Goal: Information Seeking & Learning: Learn about a topic

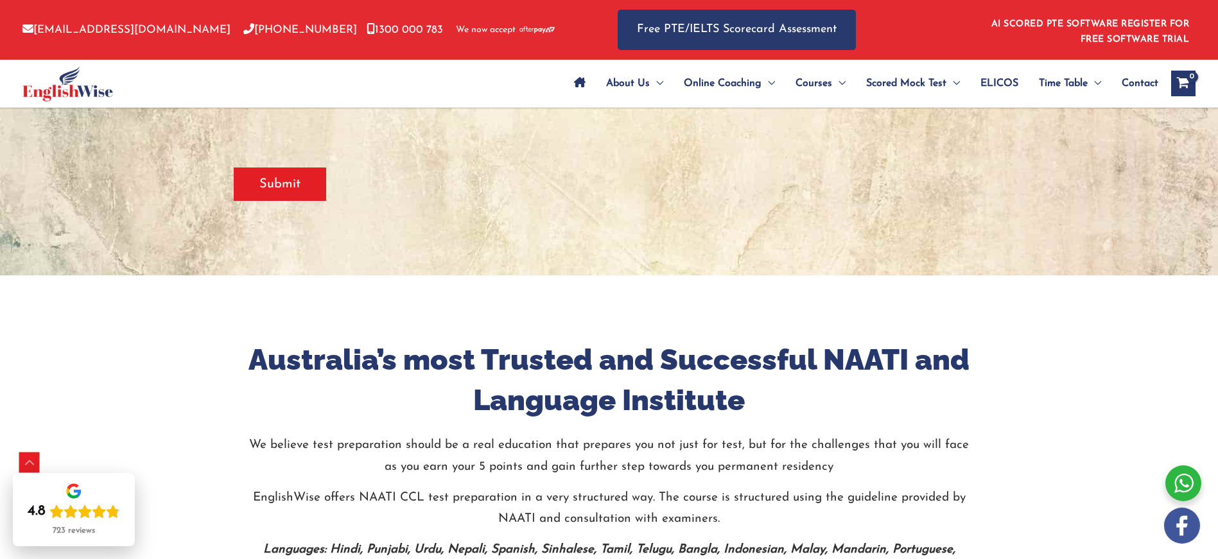
scroll to position [447, 0]
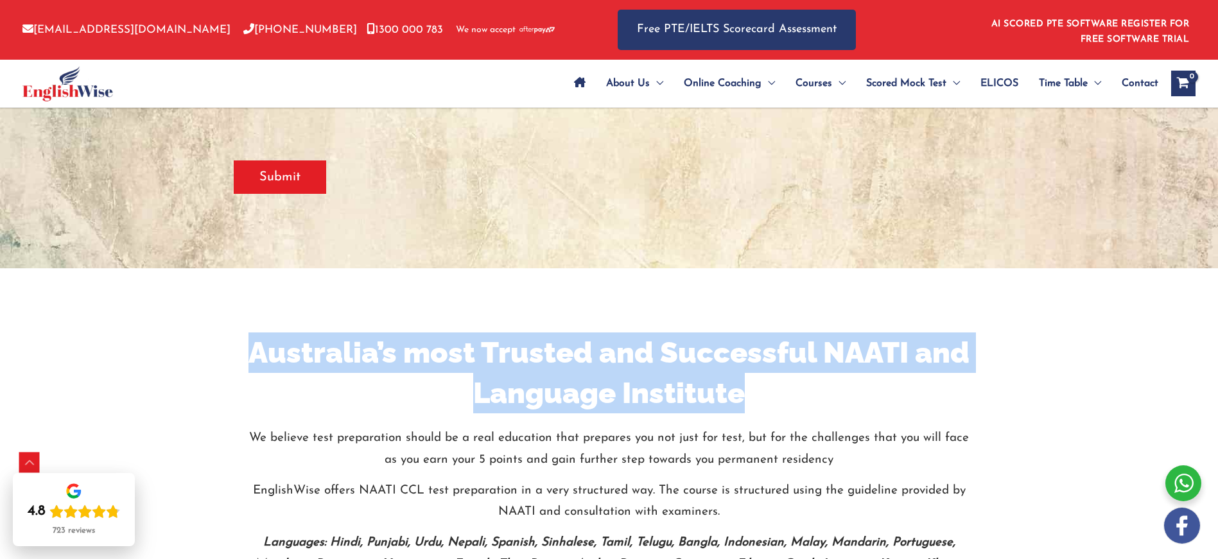
drag, startPoint x: 256, startPoint y: 353, endPoint x: 758, endPoint y: 401, distance: 505.0
click at [758, 401] on h1 "Australia’s most Trusted and Successful NAATI and Language Institute" at bounding box center [609, 373] width 732 height 81
copy h1 "Australia’s most Trusted and Successful NAATI and Language Institute"
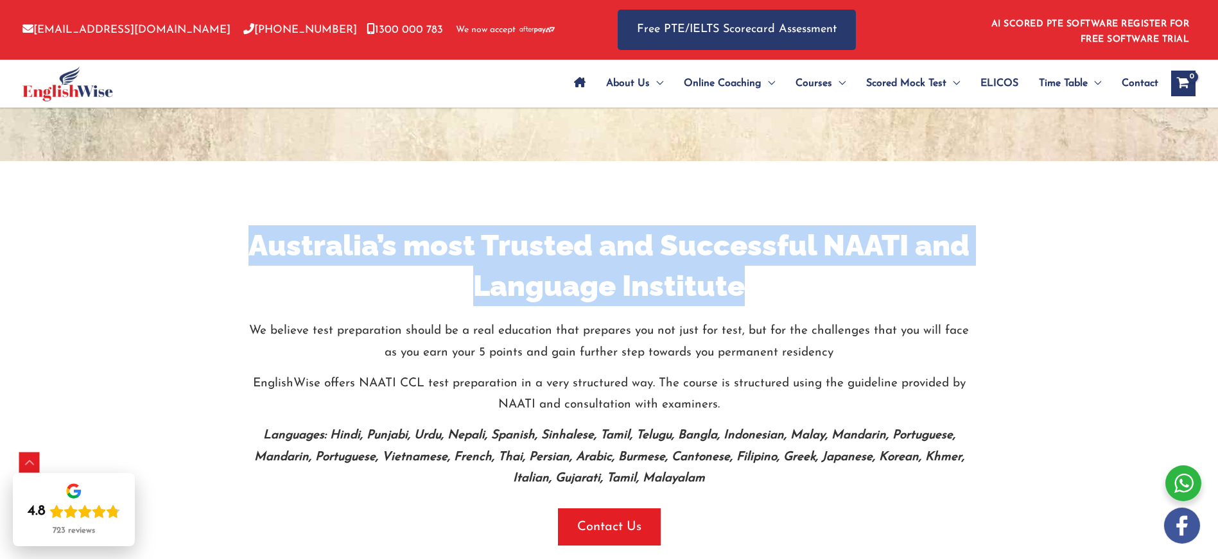
scroll to position [679, 0]
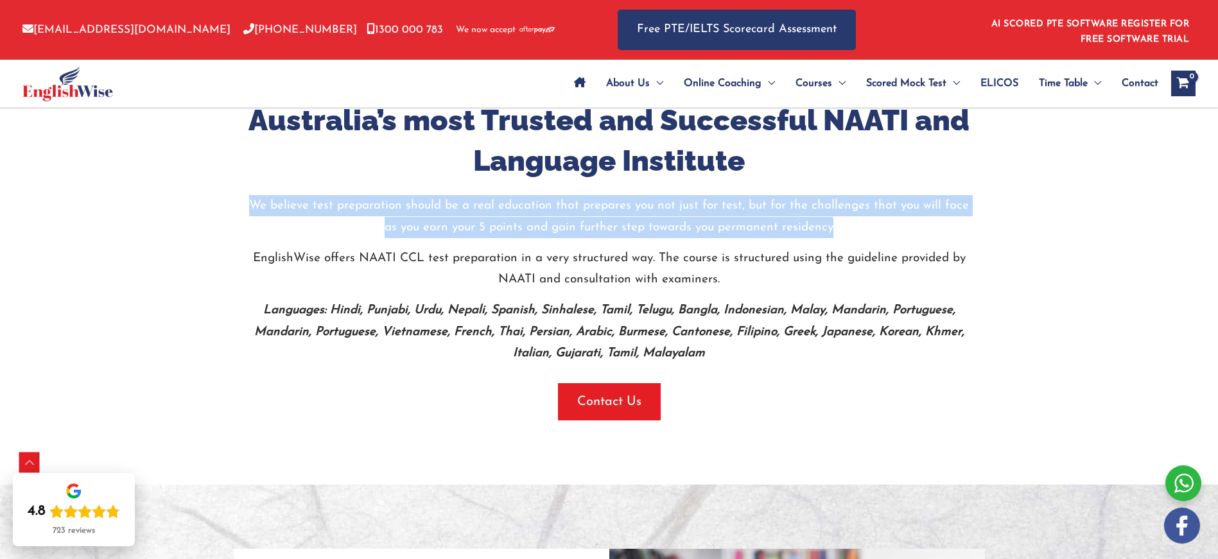
drag, startPoint x: 252, startPoint y: 202, endPoint x: 843, endPoint y: 231, distance: 592.1
click at [842, 231] on p "We believe test preparation should be a real education that prepares you not ju…" at bounding box center [609, 216] width 732 height 43
copy p "We believe test preparation should be a real education that prepares you not ju…"
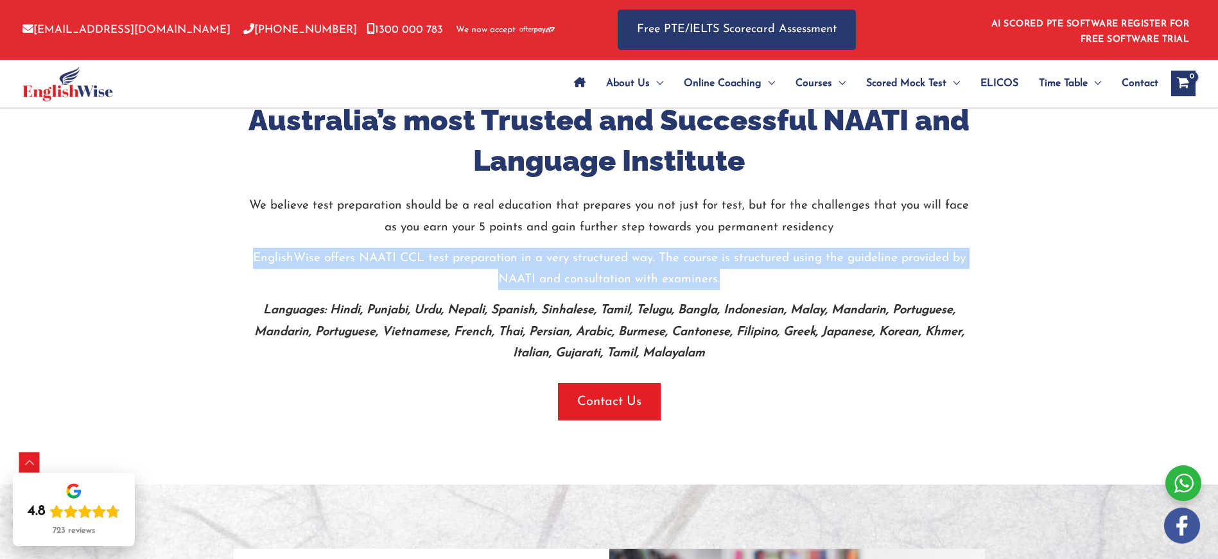
drag, startPoint x: 256, startPoint y: 256, endPoint x: 722, endPoint y: 279, distance: 466.8
click at [722, 278] on p "EnglishWise offers NAATI CCL test preparation in a very structured way. The cou…" at bounding box center [609, 269] width 732 height 43
copy p "EnglishWise offers NAATI CCL test preparation in a very structured way. The cou…"
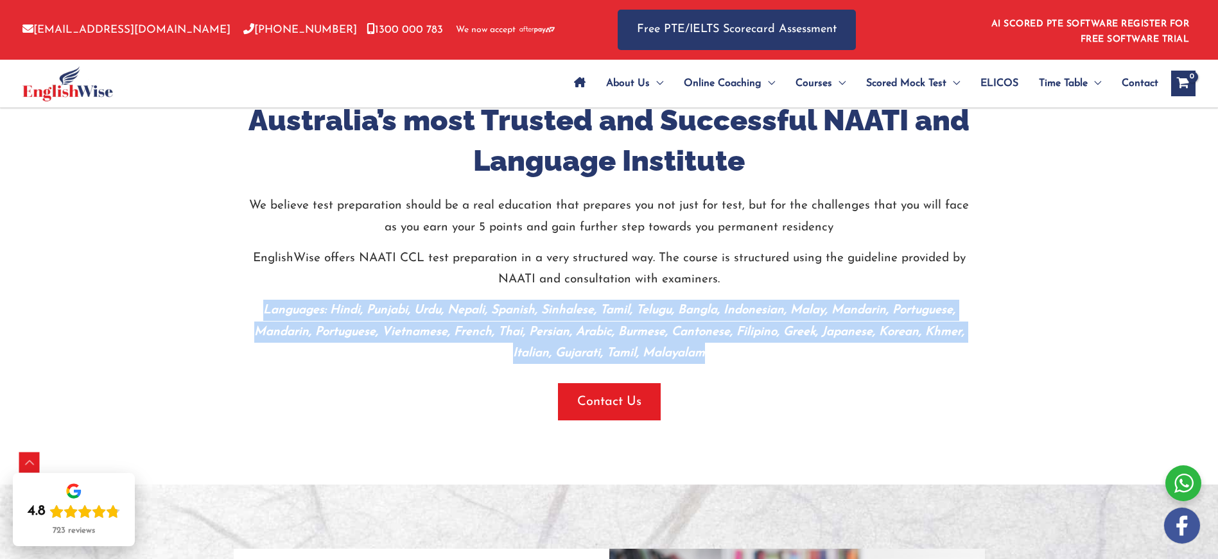
drag, startPoint x: 266, startPoint y: 310, endPoint x: 707, endPoint y: 356, distance: 443.0
click at [707, 356] on p "Languages: Hindi, Punjabi, Urdu, Nepali, Spanish, Sinhalese, Tamil, Telugu, Ban…" at bounding box center [609, 332] width 732 height 64
copy b "Languages: Hindi, Punjabi, Urdu, Nepali, Spanish, Sinhalese, Tamil, Telugu, Ban…"
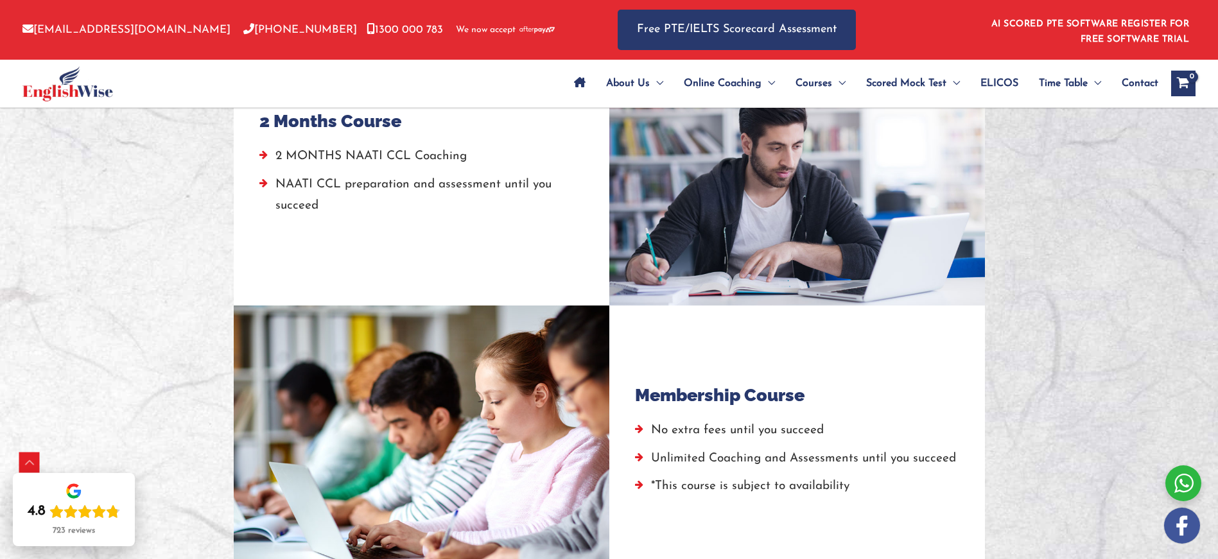
scroll to position [1076, 0]
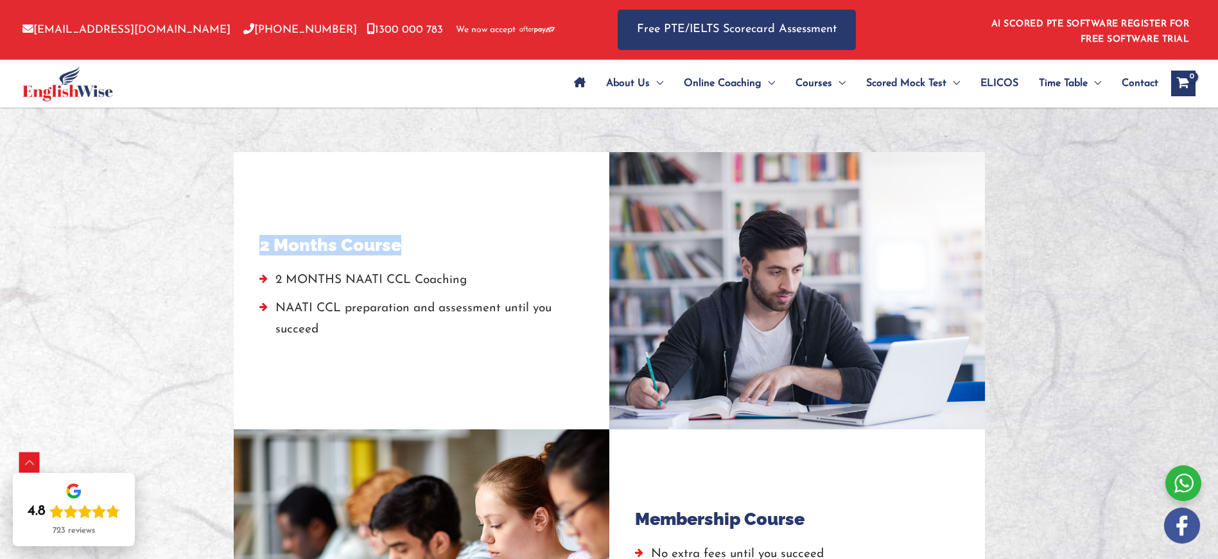
drag, startPoint x: 259, startPoint y: 244, endPoint x: 428, endPoint y: 251, distance: 169.0
click at [426, 245] on div "2 Months Course" at bounding box center [421, 245] width 324 height 21
copy h4 "2 Months Course"
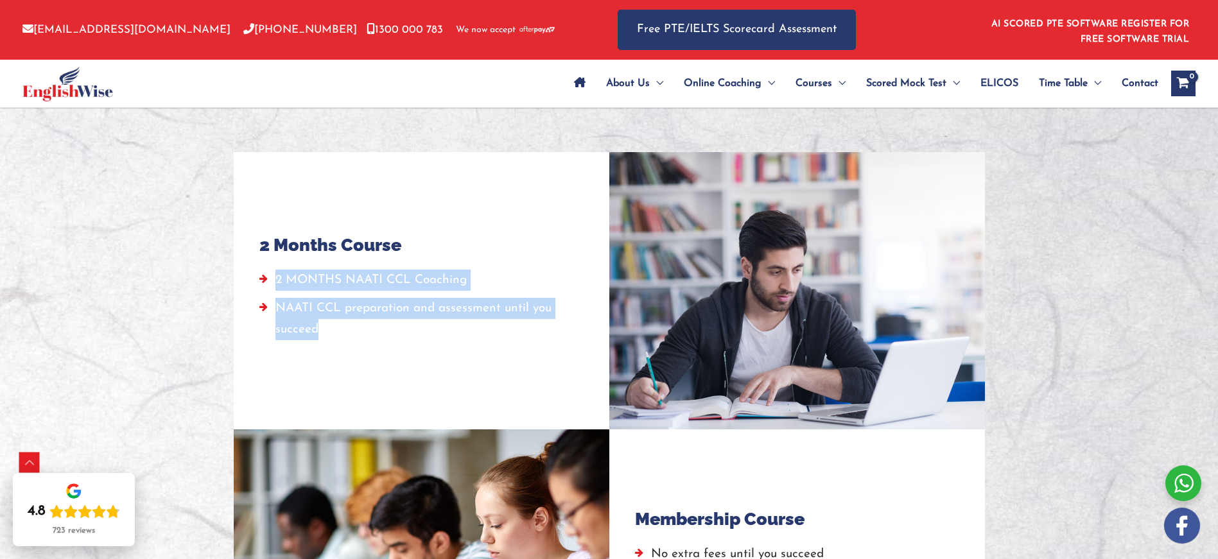
drag, startPoint x: 275, startPoint y: 277, endPoint x: 331, endPoint y: 320, distance: 70.6
click at [331, 320] on ul "2 MONTHS NAATI CCL Coaching NAATI CCL preparation and assessment until you succ…" at bounding box center [421, 308] width 324 height 77
copy ul "2 MONTHS NAATI CCL Coaching NAATI CCL preparation and assessment until you succ…"
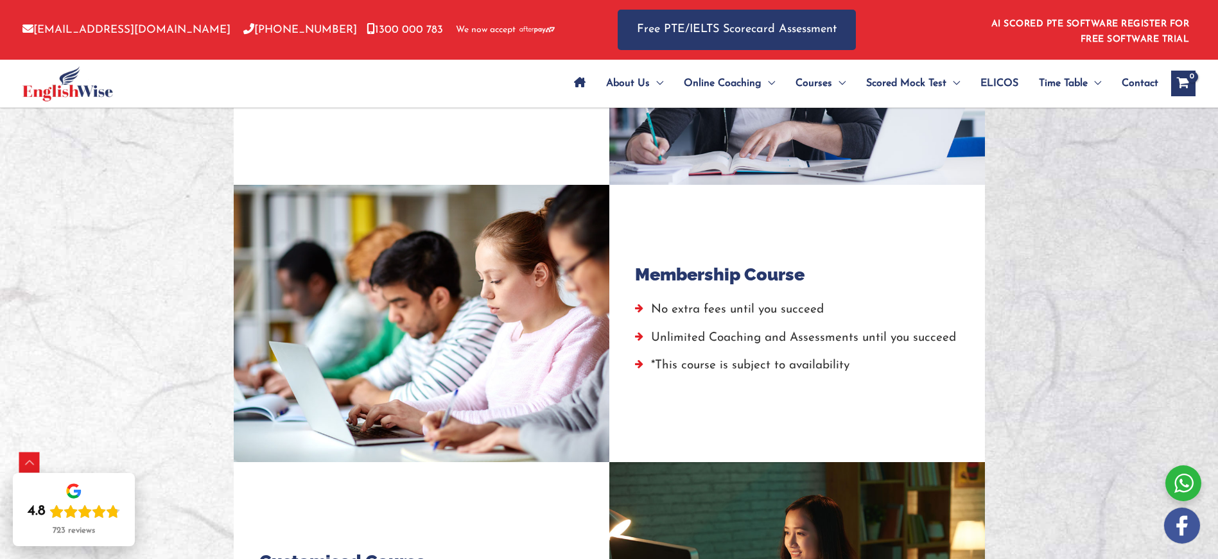
scroll to position [1324, 0]
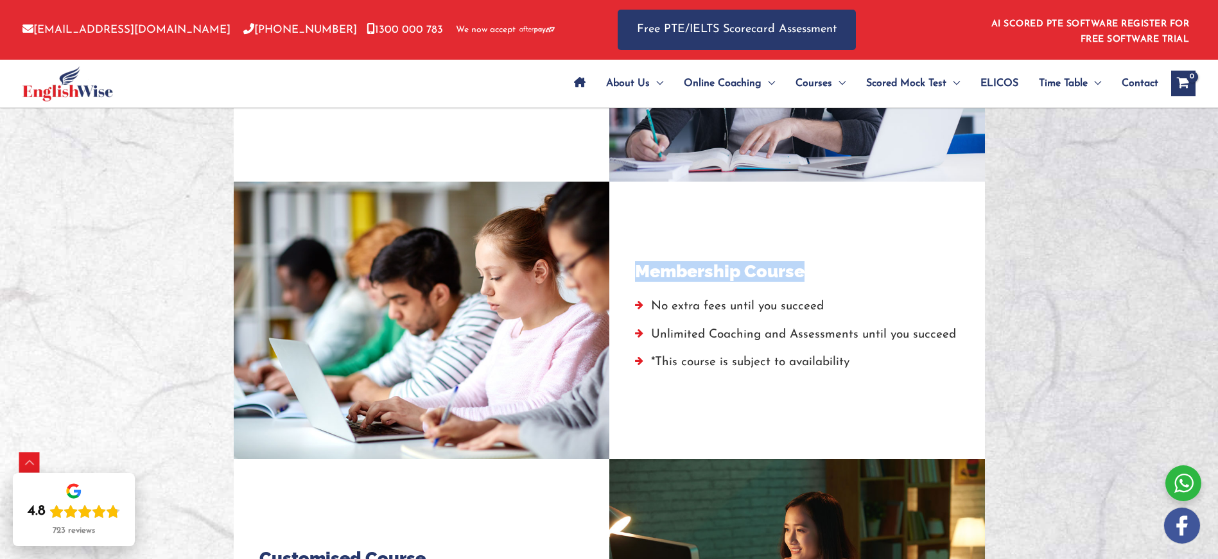
drag, startPoint x: 635, startPoint y: 270, endPoint x: 807, endPoint y: 284, distance: 172.7
click at [807, 284] on div "Membership Course No extra fees until you succeed Unlimited Coaching and Assess…" at bounding box center [797, 320] width 324 height 226
copy h4 "Membership Course"
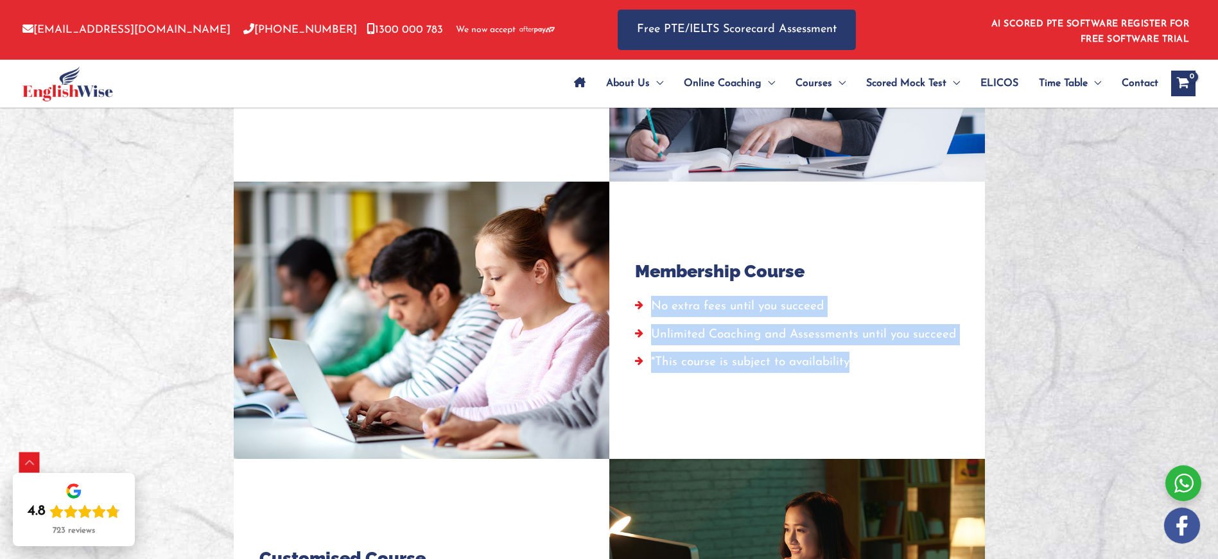
drag, startPoint x: 656, startPoint y: 308, endPoint x: 855, endPoint y: 363, distance: 206.0
click at [855, 363] on ul "No extra fees until you succeed Unlimited Coaching and Assessments until you su…" at bounding box center [795, 337] width 321 height 83
copy ul "No extra fees until you succeed Unlimited Coaching and Assessments until you su…"
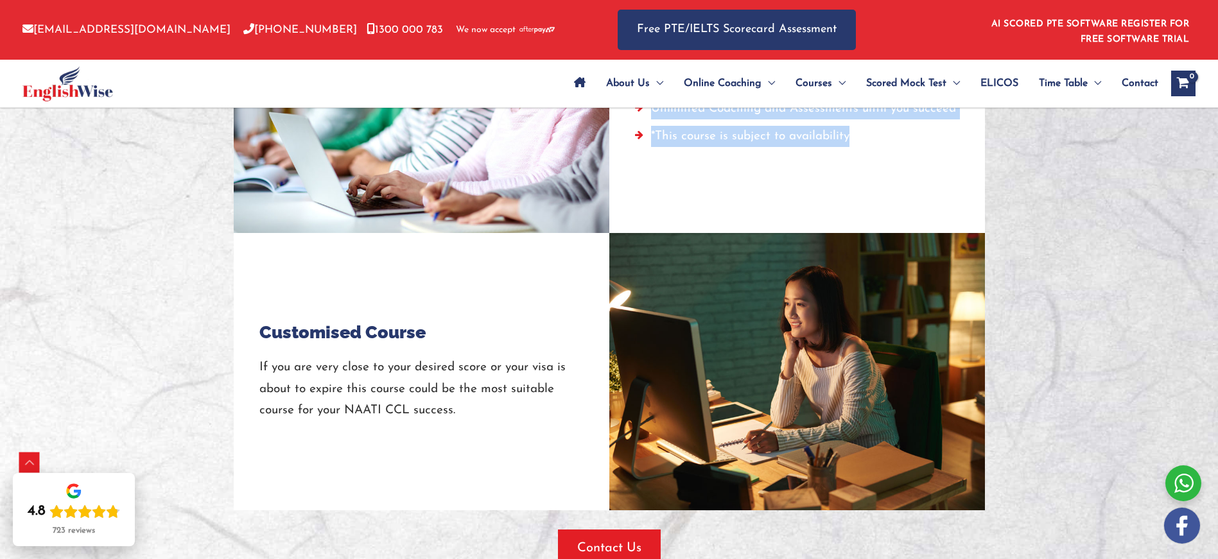
scroll to position [1557, 0]
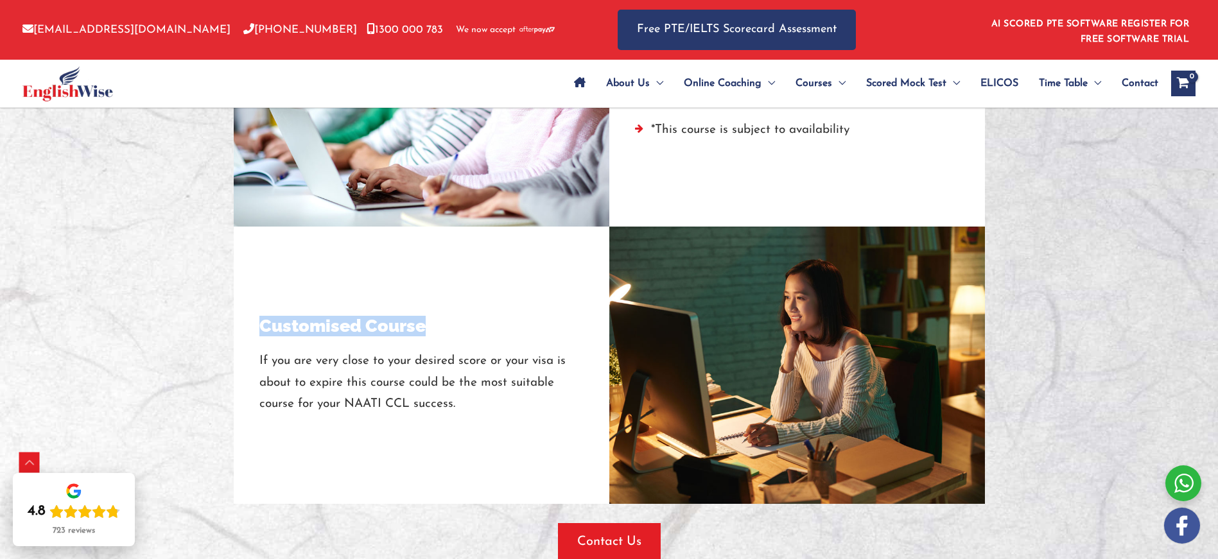
drag, startPoint x: 261, startPoint y: 328, endPoint x: 442, endPoint y: 332, distance: 181.1
click at [442, 332] on div "Customised Course" at bounding box center [421, 326] width 324 height 21
copy h4 "Customised Course"
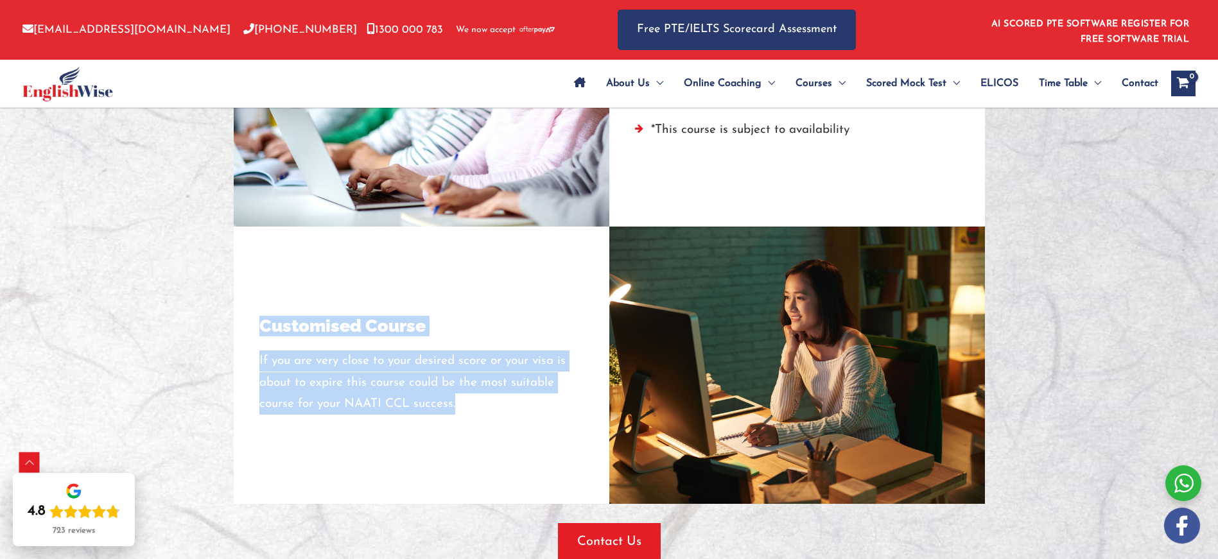
drag, startPoint x: 458, startPoint y: 405, endPoint x: 258, endPoint y: 366, distance: 204.1
click at [258, 366] on div "Customised Course If you are very close to your desired score or your visa is a…" at bounding box center [422, 365] width 376 height 277
click at [312, 360] on p "If you are very close to your desired score or your visa is about to expire thi…" at bounding box center [421, 383] width 324 height 64
drag, startPoint x: 260, startPoint y: 362, endPoint x: 458, endPoint y: 401, distance: 201.7
click at [458, 401] on p "If you are very close to your desired score or your visa is about to expire thi…" at bounding box center [421, 383] width 324 height 64
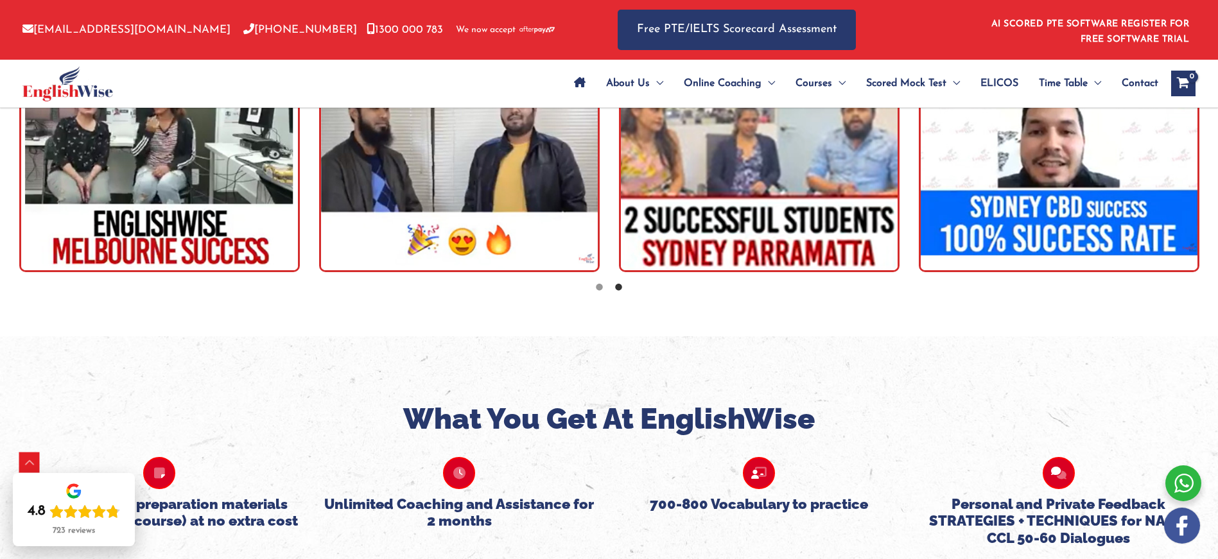
scroll to position [2569, 0]
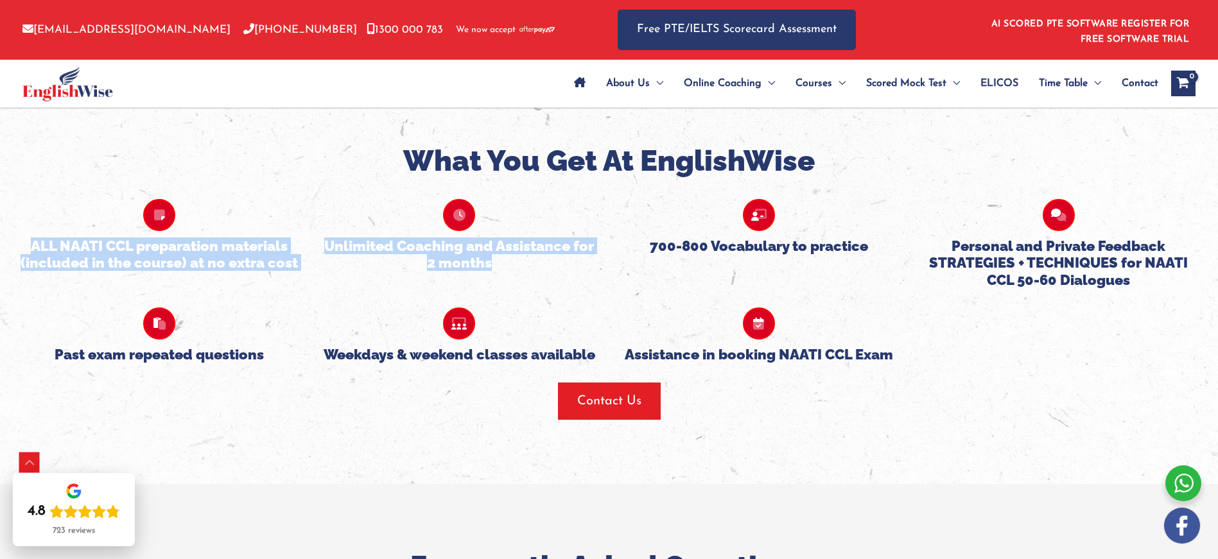
drag, startPoint x: 32, startPoint y: 248, endPoint x: 321, endPoint y: 277, distance: 290.5
click at [320, 281] on div "ALL NAATI CCL preparation materials (included in the course) at no extra cost U…" at bounding box center [609, 234] width 1199 height 109
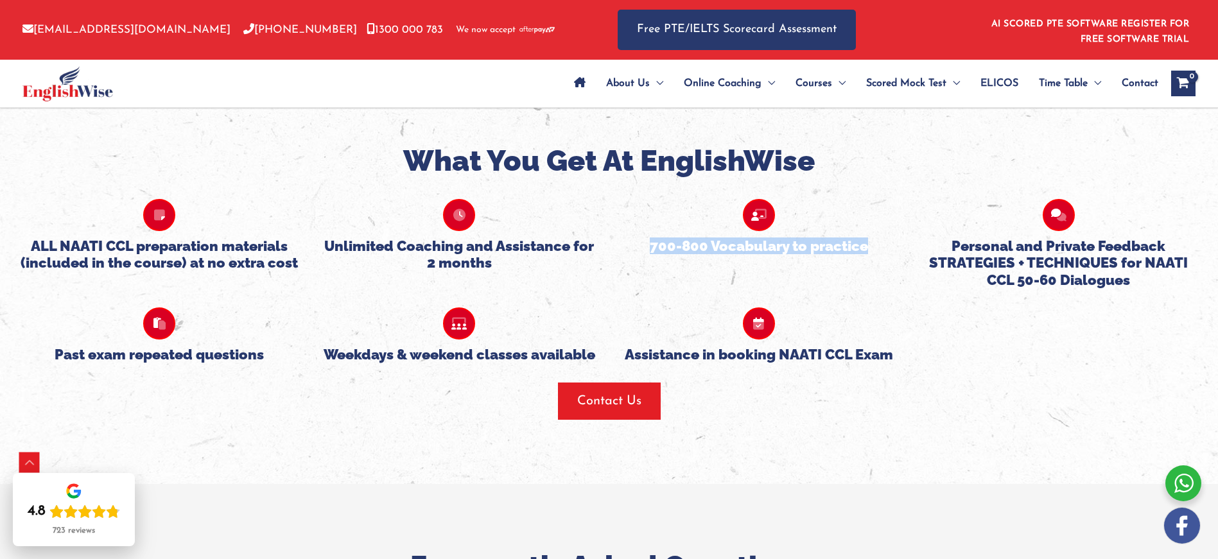
drag, startPoint x: 649, startPoint y: 244, endPoint x: 873, endPoint y: 250, distance: 224.2
click at [873, 250] on h5 "700-800 Vocabulary to practice" at bounding box center [759, 246] width 281 height 17
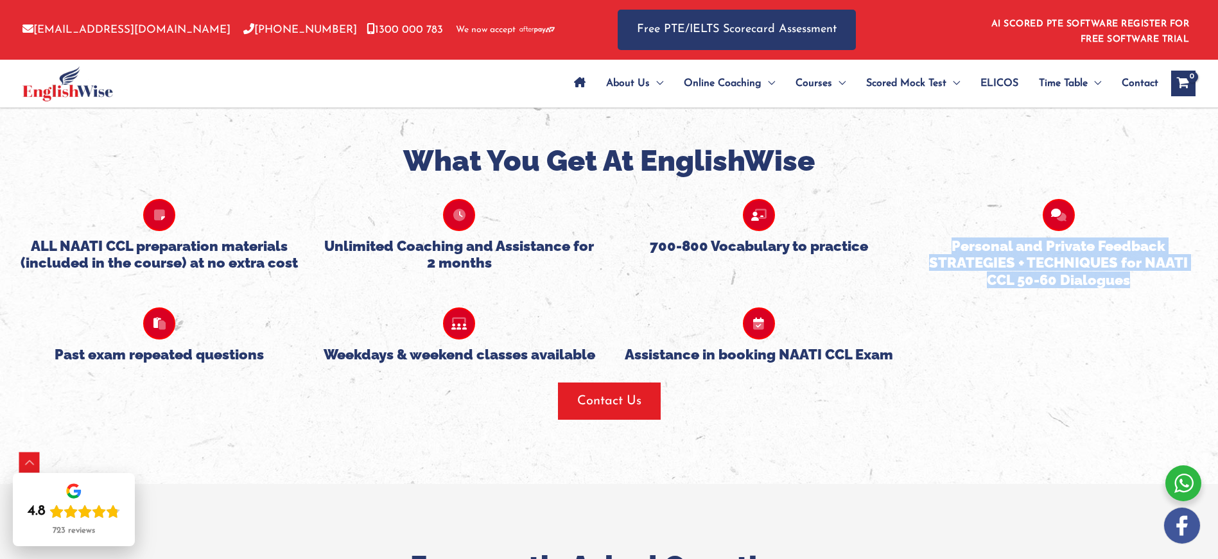
drag, startPoint x: 954, startPoint y: 245, endPoint x: 1138, endPoint y: 284, distance: 188.3
click at [1138, 284] on h5 "Personal and Private Feedback STRATEGIES + TECHNIQUES for NAATI CCL 50-60 Dialo…" at bounding box center [1058, 263] width 281 height 51
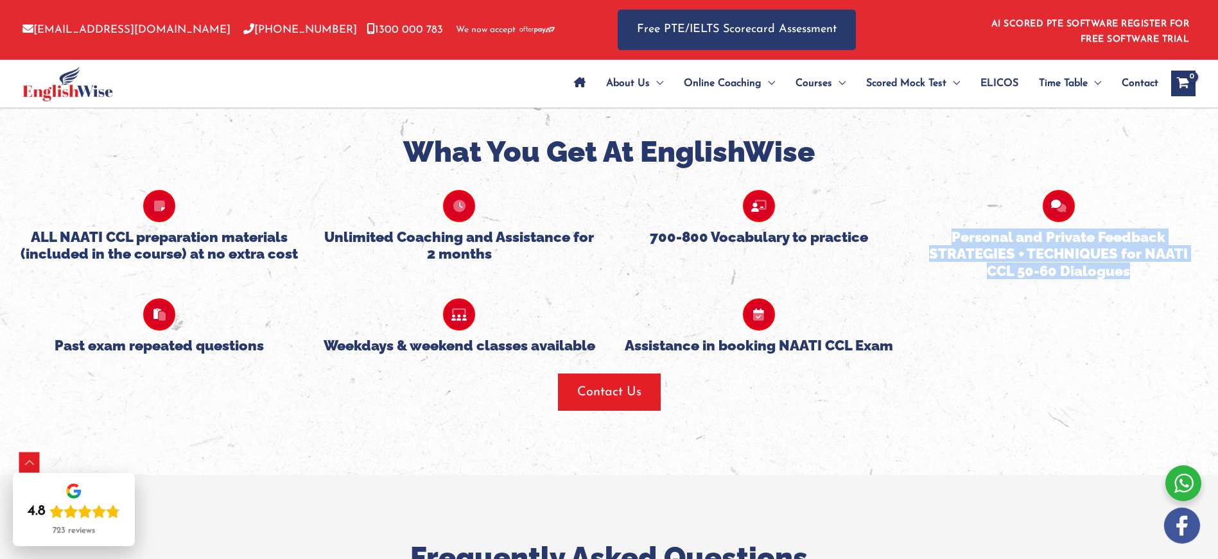
scroll to position [2579, 0]
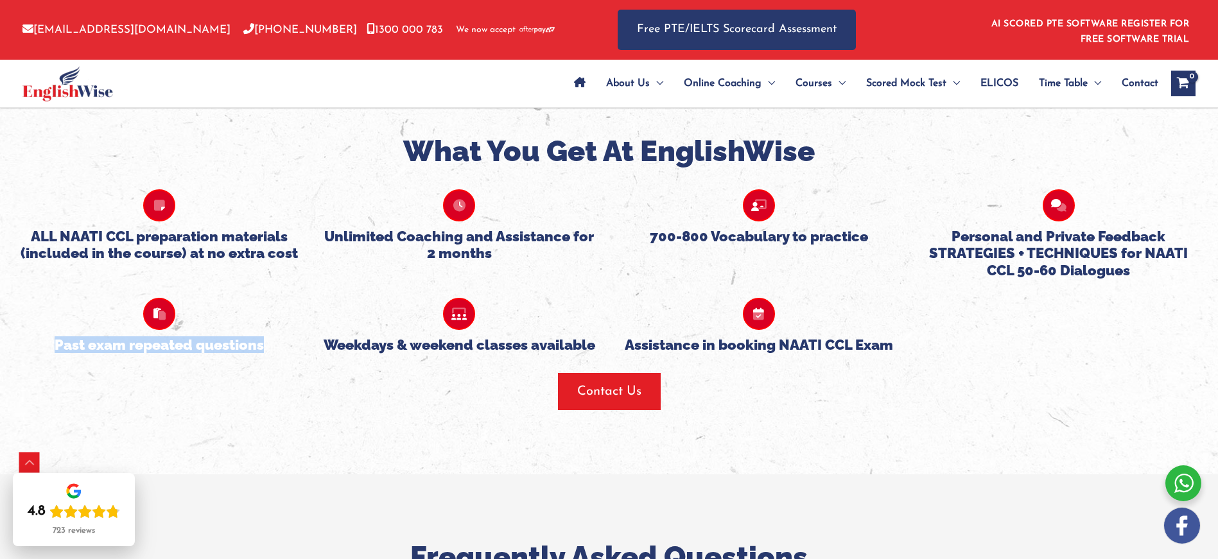
drag, startPoint x: 54, startPoint y: 344, endPoint x: 261, endPoint y: 349, distance: 206.8
click at [263, 345] on h5 "Past exam repeated questions" at bounding box center [159, 344] width 281 height 17
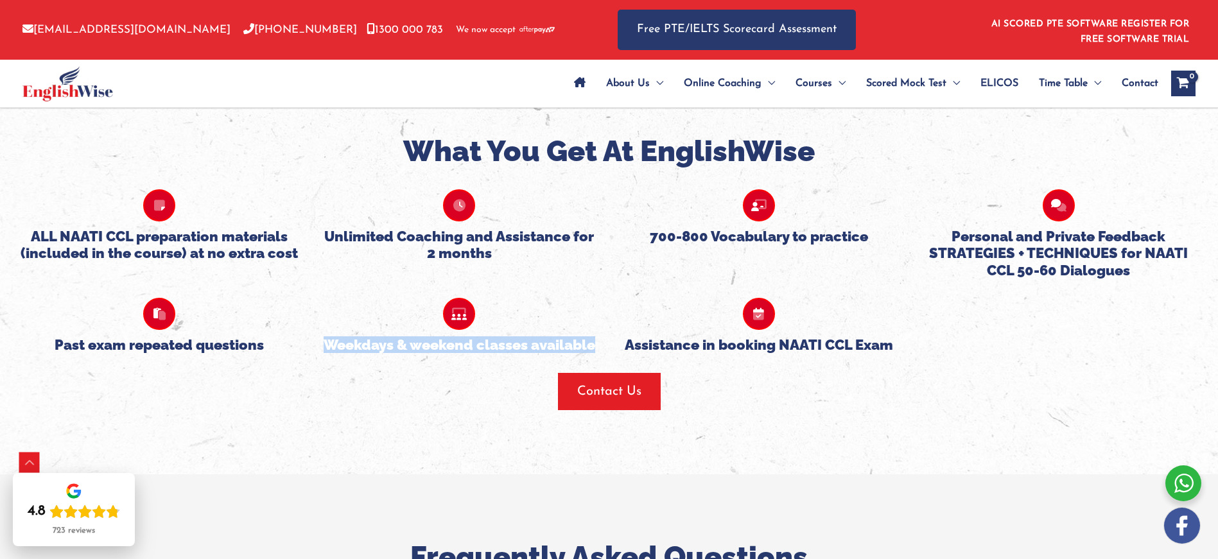
drag, startPoint x: 322, startPoint y: 345, endPoint x: 599, endPoint y: 347, distance: 277.4
click at [599, 347] on div "Weekdays & weekend classes available" at bounding box center [460, 316] width 300 height 74
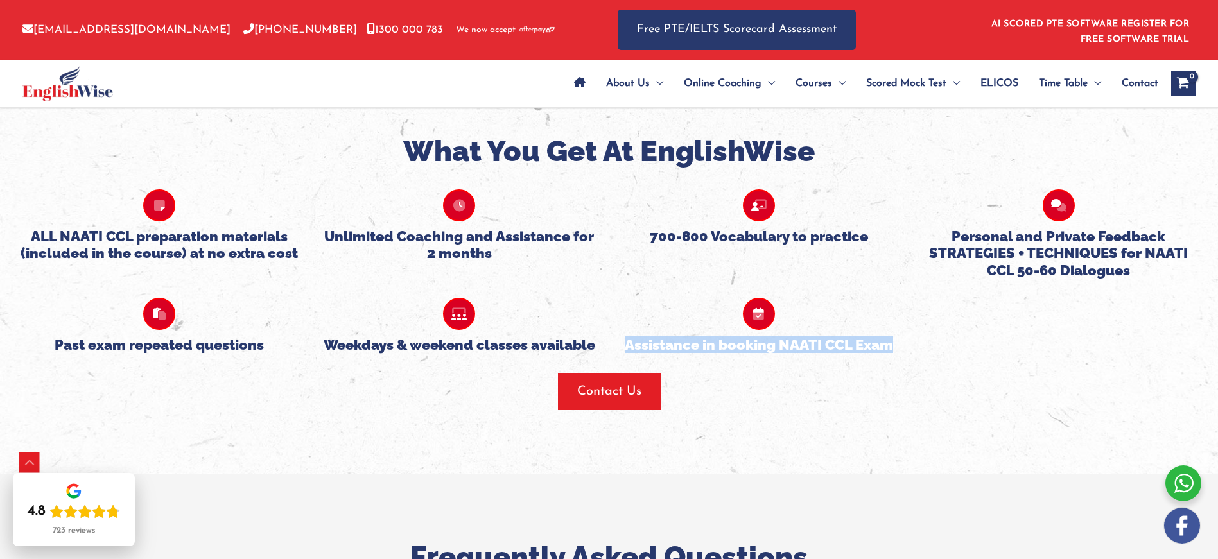
drag, startPoint x: 642, startPoint y: 349, endPoint x: 889, endPoint y: 342, distance: 247.3
click at [889, 342] on h5 "Assistance in booking NAATI CCL Exam" at bounding box center [759, 344] width 281 height 17
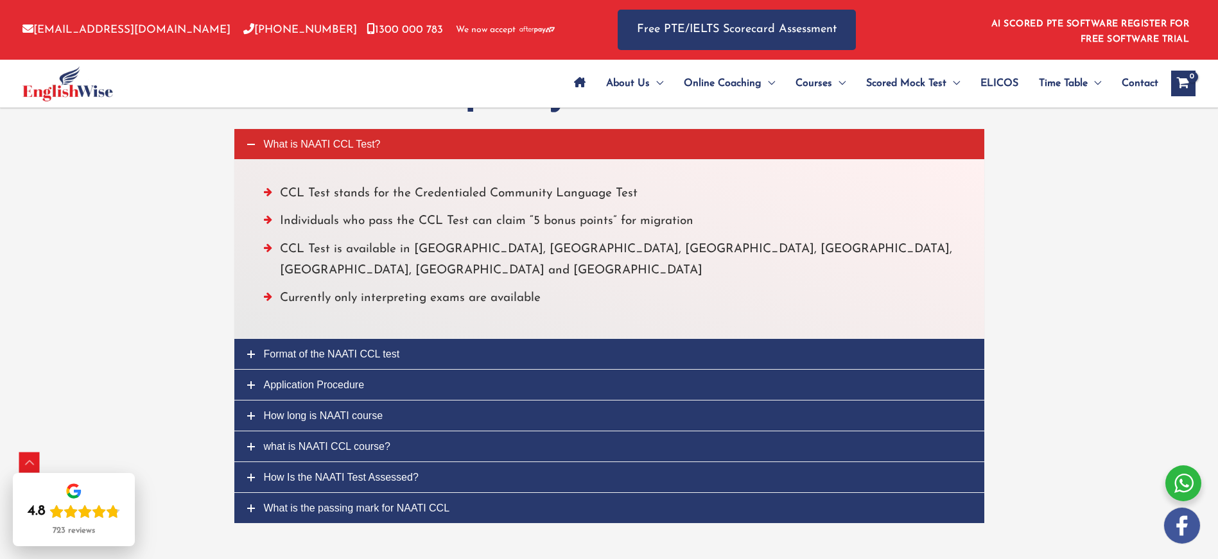
scroll to position [3047, 0]
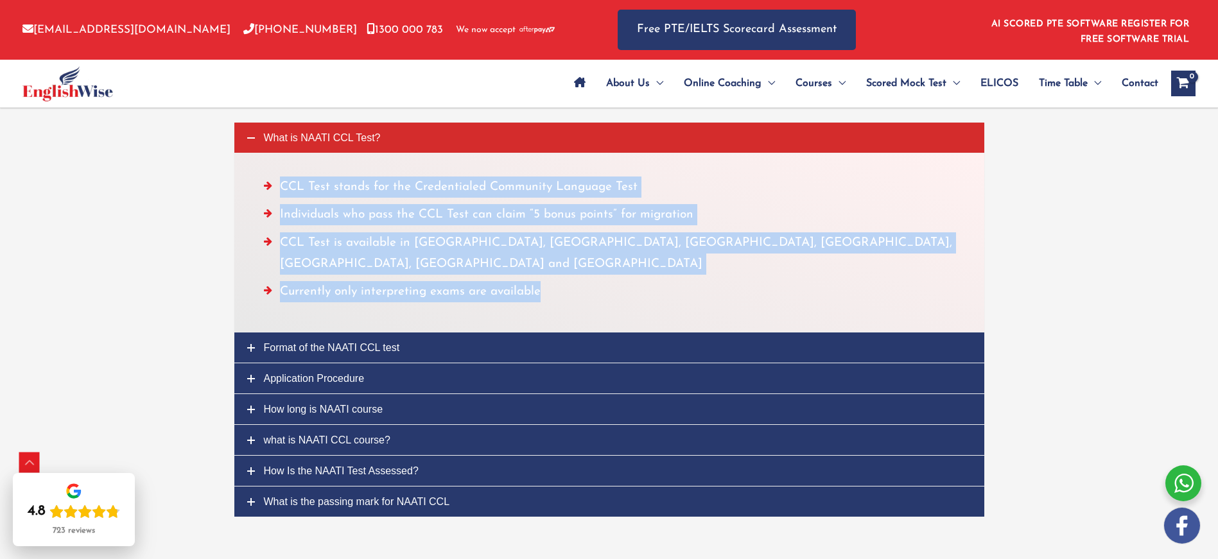
drag, startPoint x: 279, startPoint y: 185, endPoint x: 594, endPoint y: 277, distance: 328.4
click at [580, 284] on ul "CCL Test stands for the Credentialed Community Language Test Individuals who pa…" at bounding box center [609, 243] width 691 height 132
drag, startPoint x: 306, startPoint y: 329, endPoint x: 329, endPoint y: 336, distance: 24.2
click at [306, 342] on span "Format of the NAATI CCL test" at bounding box center [332, 347] width 136 height 11
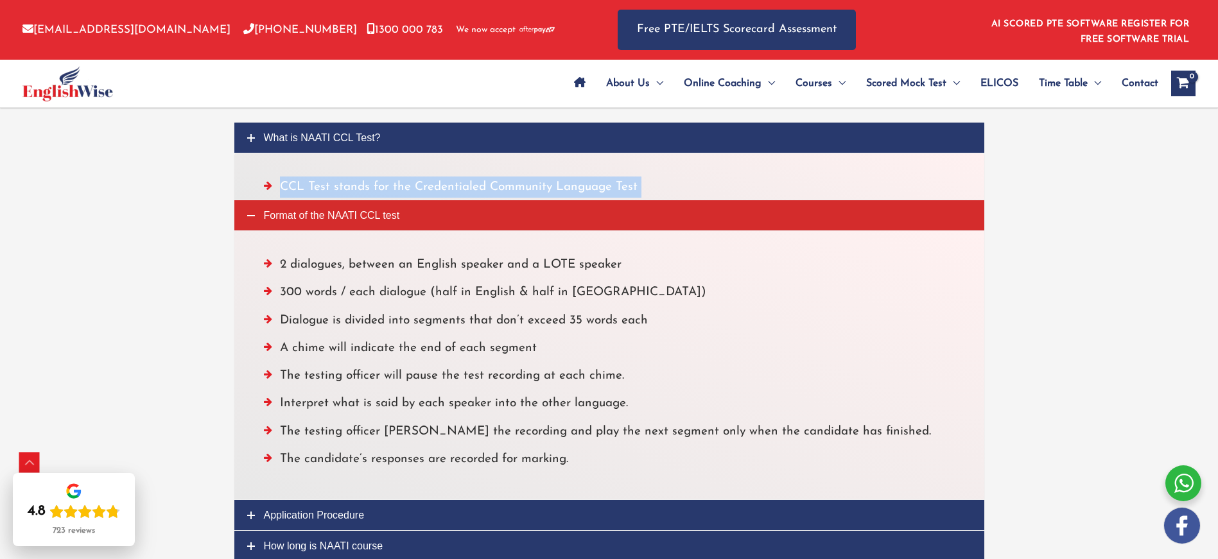
click at [338, 365] on li "The testing officer will pause the test recording at each chime." at bounding box center [609, 379] width 691 height 28
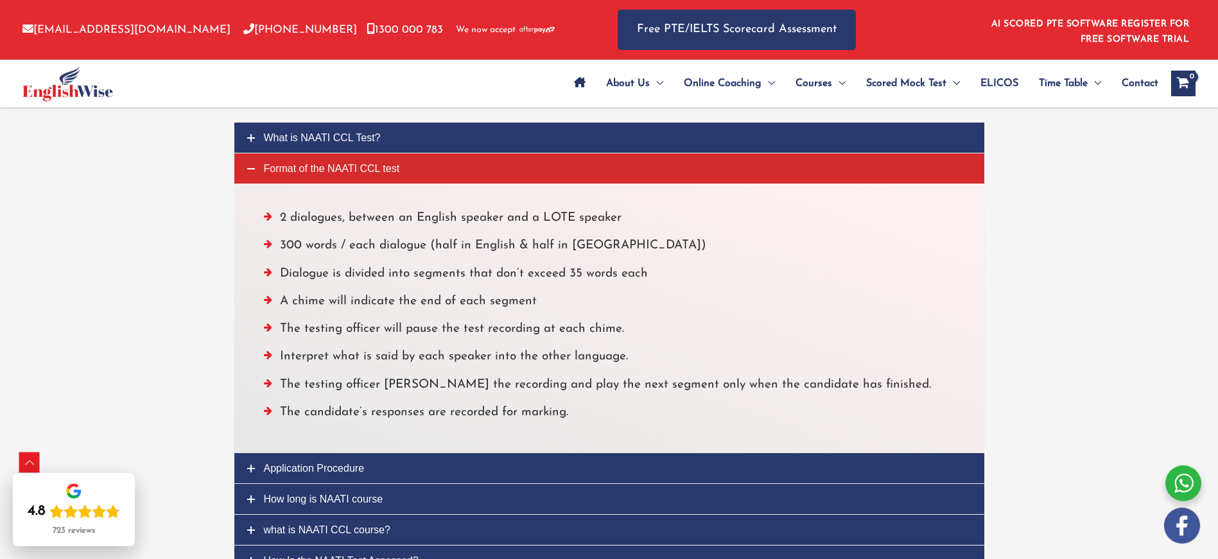
click at [282, 219] on li "2 dialogues, between an English speaker and a LOTE speaker" at bounding box center [609, 221] width 691 height 28
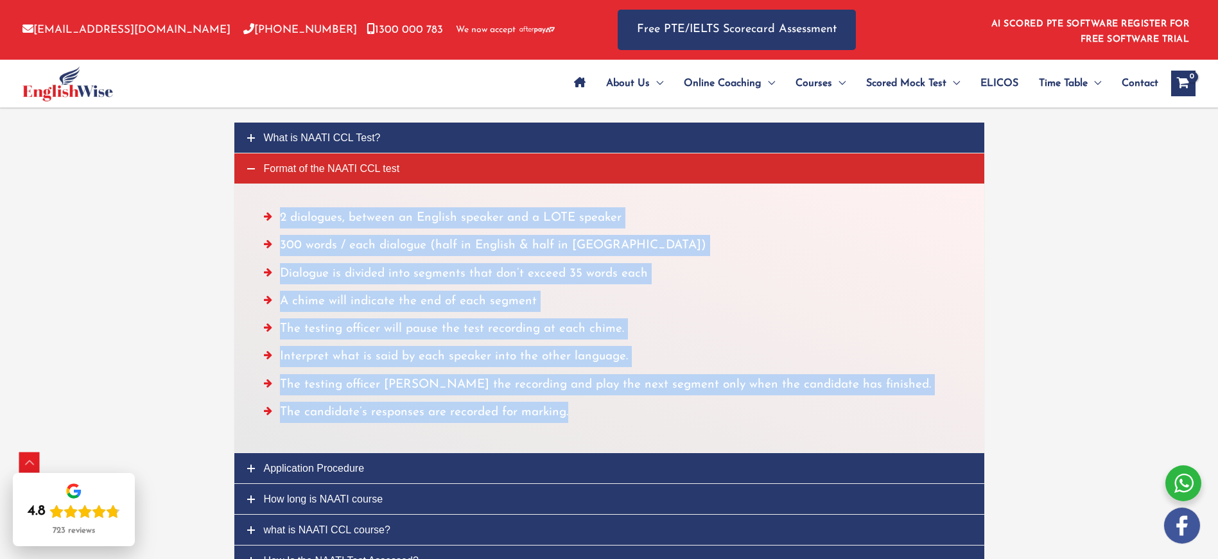
drag, startPoint x: 281, startPoint y: 220, endPoint x: 572, endPoint y: 414, distance: 350.0
click at [572, 414] on ul "2 dialogues, between an English speaker and a LOTE speaker 300 words / each dia…" at bounding box center [609, 318] width 691 height 222
drag, startPoint x: 353, startPoint y: 466, endPoint x: 353, endPoint y: 459, distance: 6.5
click at [353, 466] on span "Application Procedure" at bounding box center [314, 468] width 101 height 11
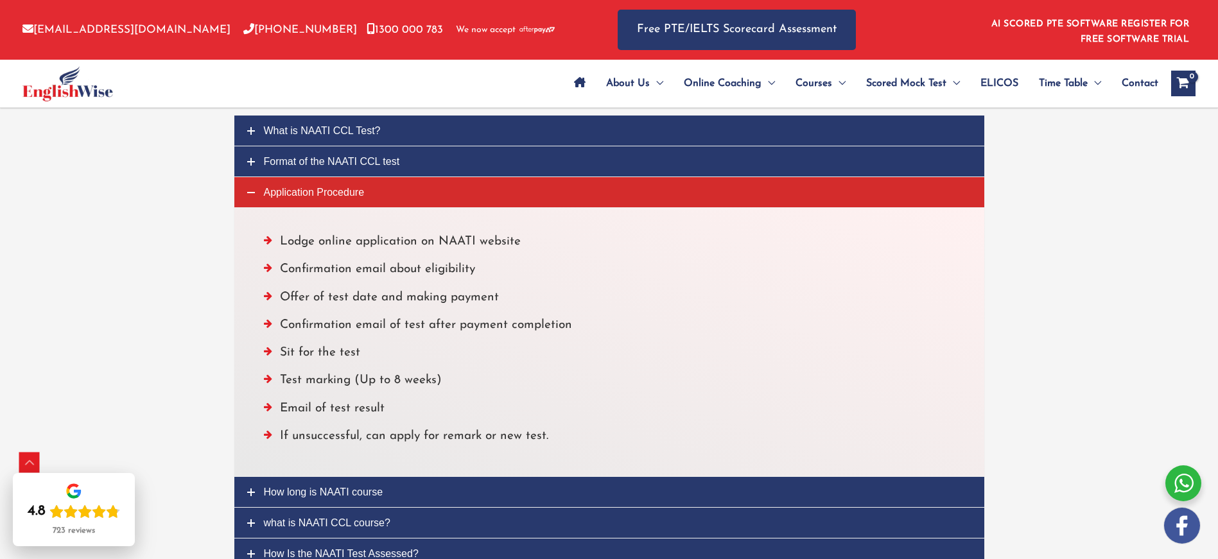
scroll to position [3056, 0]
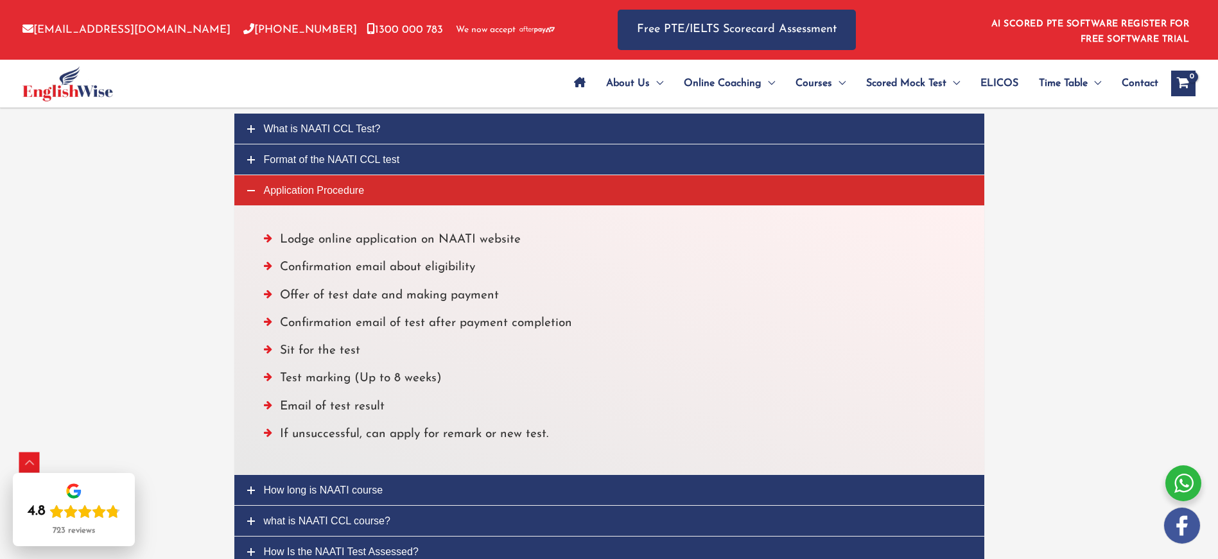
click at [550, 438] on li "If unsuccessful, can apply for remark or new test." at bounding box center [609, 438] width 691 height 28
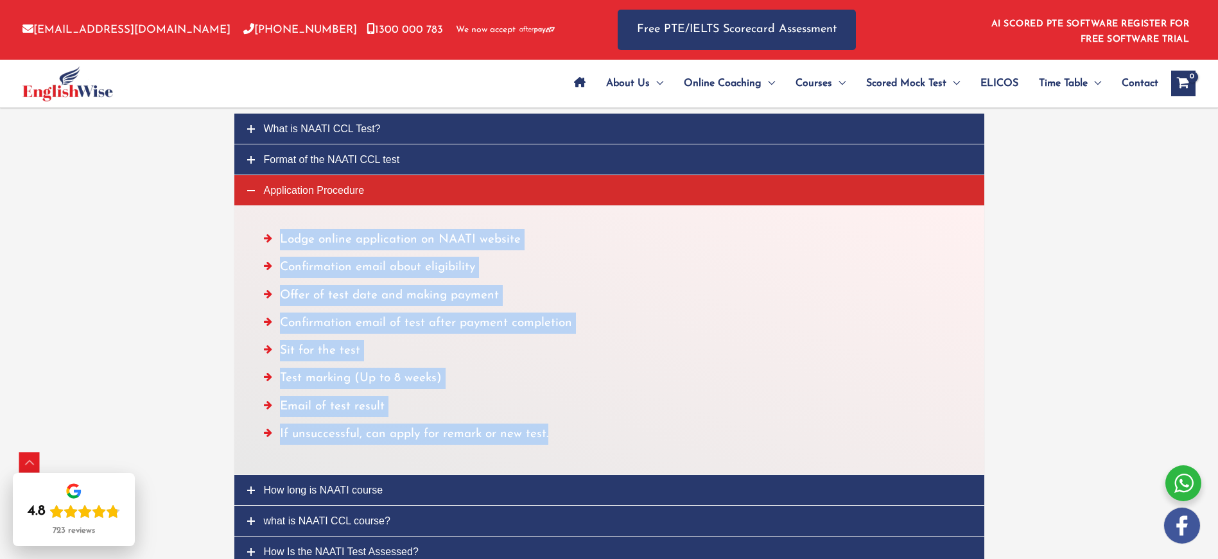
drag, startPoint x: 520, startPoint y: 426, endPoint x: 310, endPoint y: 226, distance: 289.8
click at [272, 238] on ul "Lodge online application on NAATI website Confirmation email about eligibility …" at bounding box center [609, 340] width 691 height 222
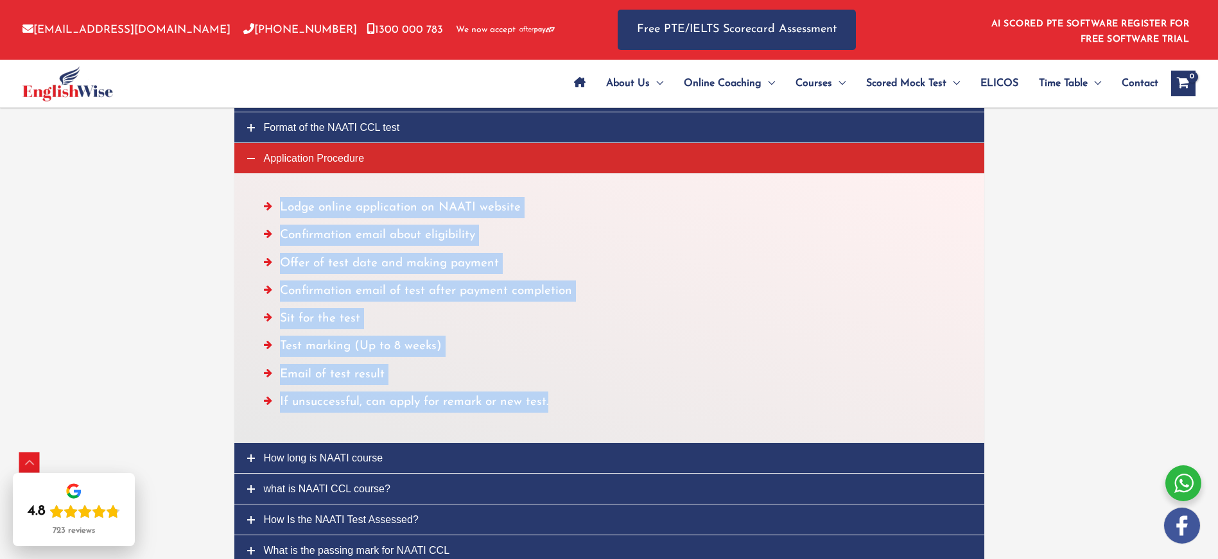
scroll to position [3137, 0]
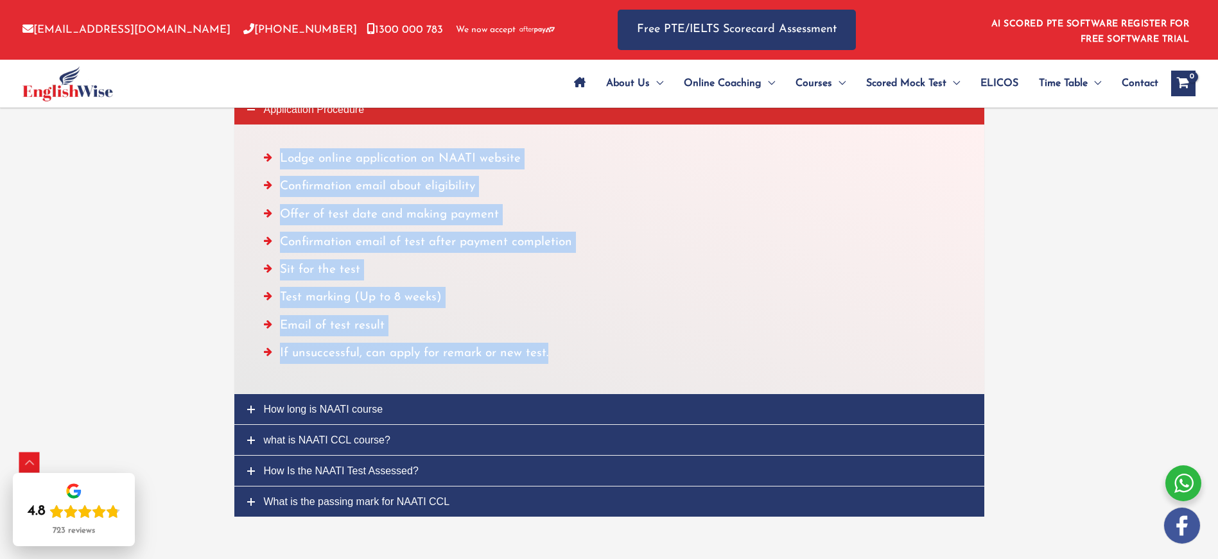
click at [354, 407] on span "How long is NAATI course" at bounding box center [323, 409] width 119 height 11
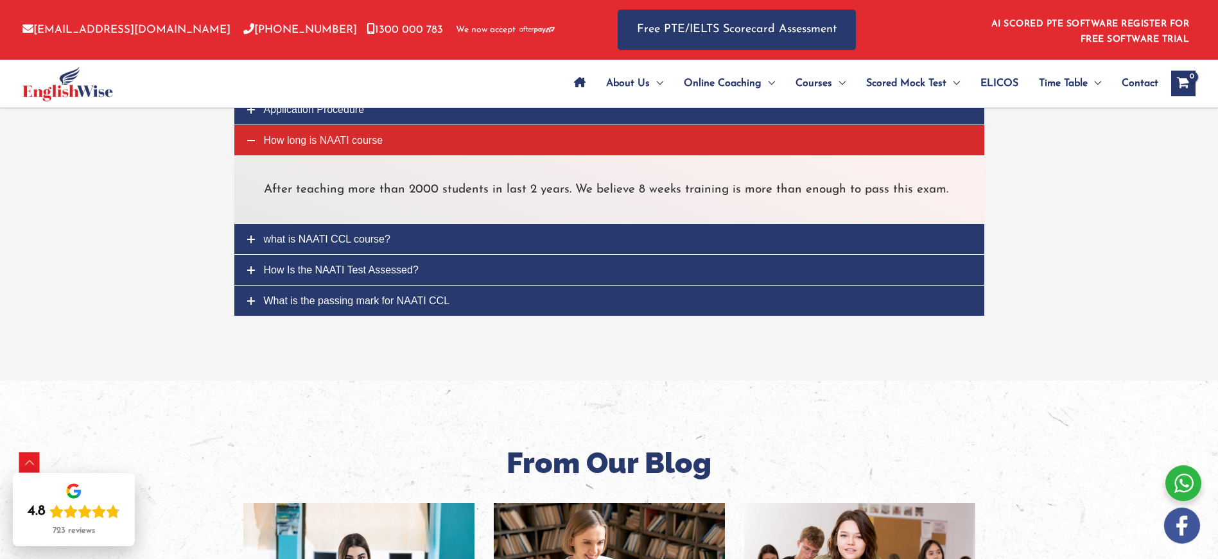
drag, startPoint x: 348, startPoint y: 139, endPoint x: 387, endPoint y: 141, distance: 39.2
click at [270, 188] on p "After teaching more than 2000 students in last 2 years. We believe 8 weeks trai…" at bounding box center [609, 189] width 691 height 21
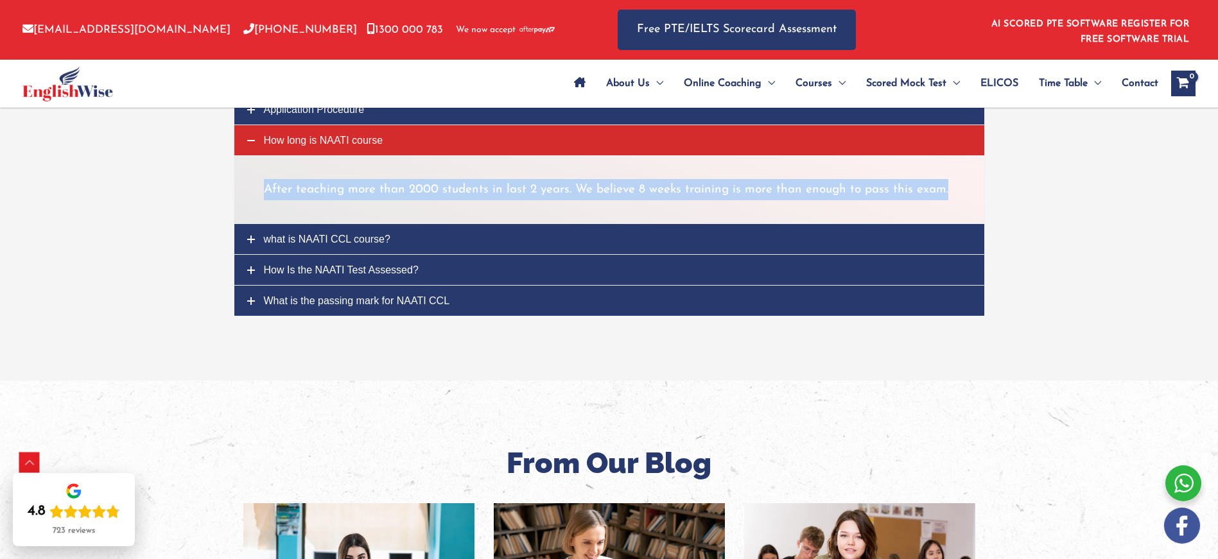
click at [270, 188] on p "After teaching more than 2000 students in last 2 years. We believe 8 weeks trai…" at bounding box center [609, 189] width 691 height 21
